Goal: Download file/media

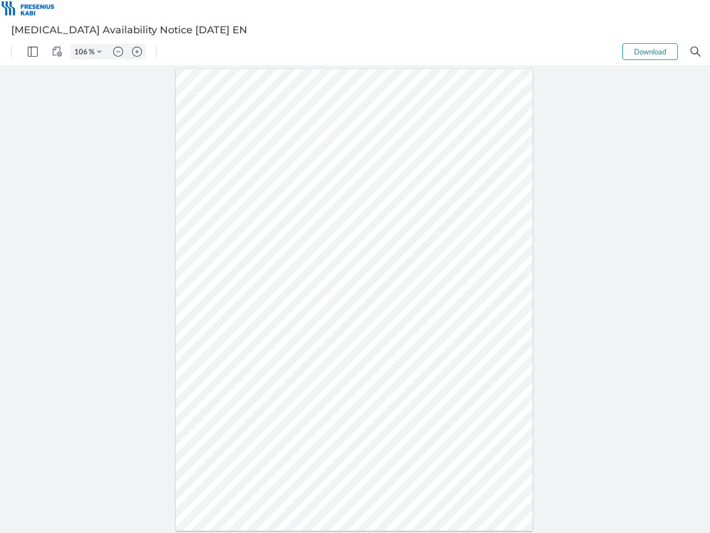
click at [33, 52] on img "Panel" at bounding box center [33, 52] width 10 height 10
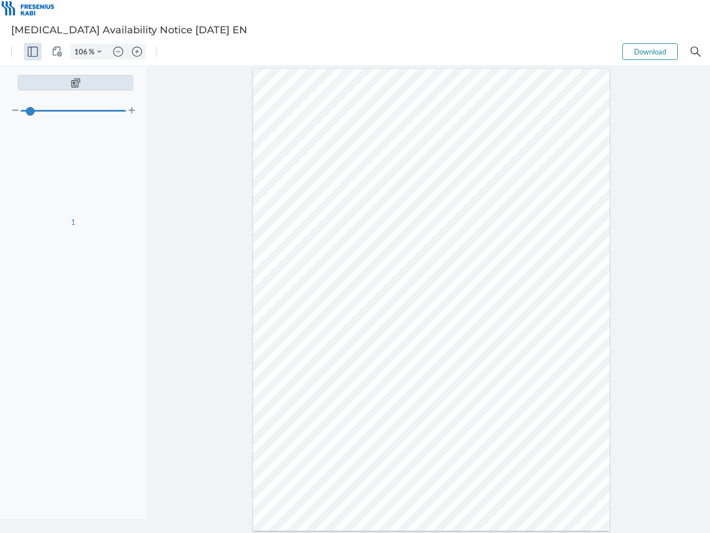
click at [57, 52] on img "View Controls" at bounding box center [57, 52] width 10 height 10
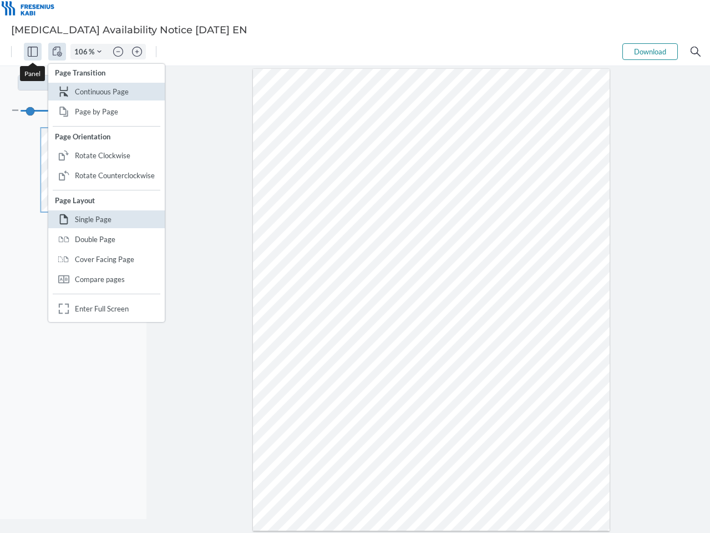
click at [83, 52] on input "106" at bounding box center [80, 52] width 18 height 10
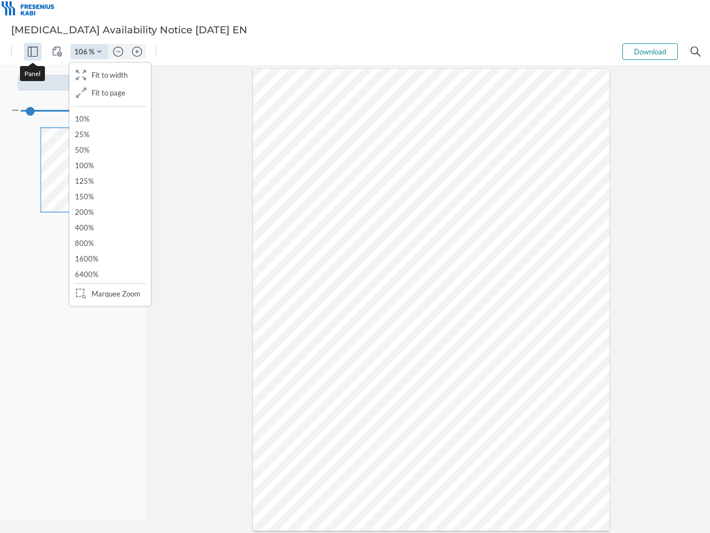
click at [99, 52] on img "Zoom Controls" at bounding box center [99, 51] width 4 height 4
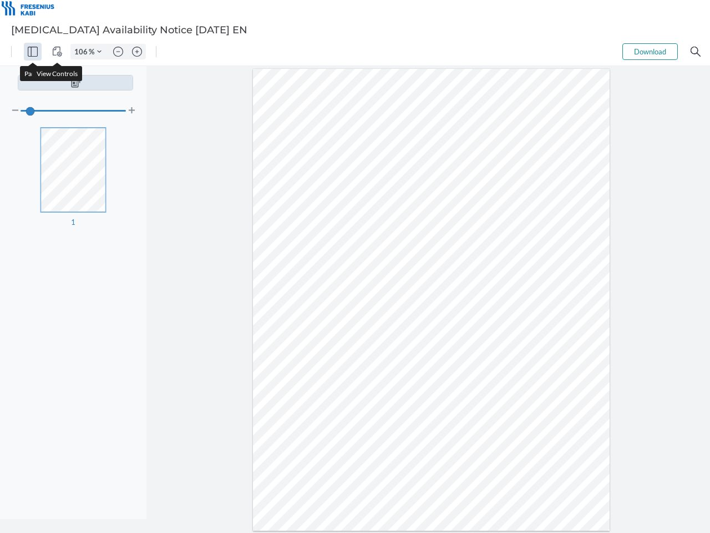
click at [118, 52] on img "Zoom out" at bounding box center [118, 52] width 10 height 10
click at [137, 52] on img "Zoom in" at bounding box center [137, 52] width 10 height 10
type input "106"
click at [650, 52] on button "Download" at bounding box center [649, 51] width 55 height 17
click at [696, 52] on img "Search" at bounding box center [696, 52] width 10 height 10
